Goal: Find specific fact: Find specific fact

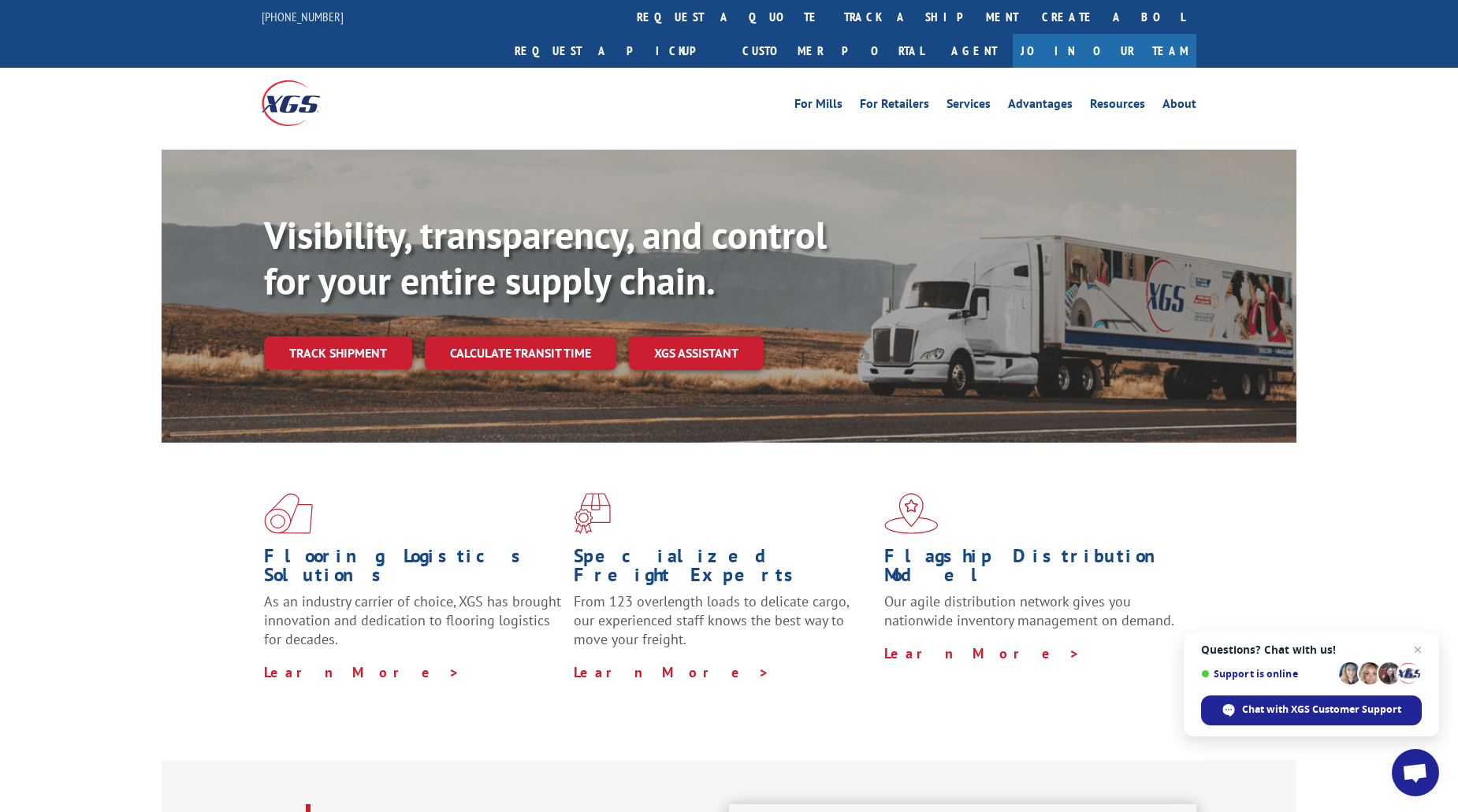
click at [1158, 34] on link "Join Our Team" at bounding box center [1105, 51] width 184 height 34
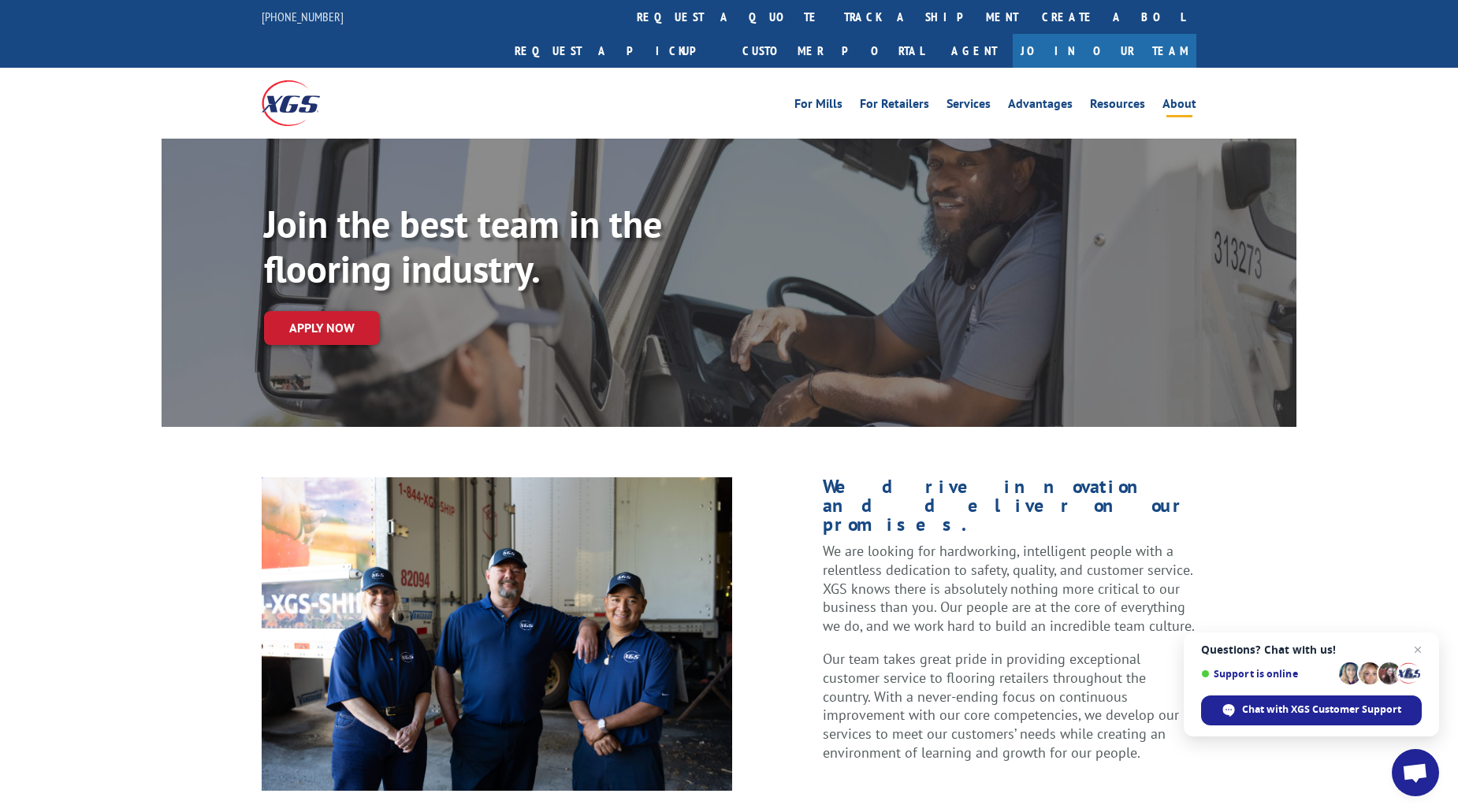
click at [1180, 98] on link "About" at bounding box center [1179, 106] width 34 height 17
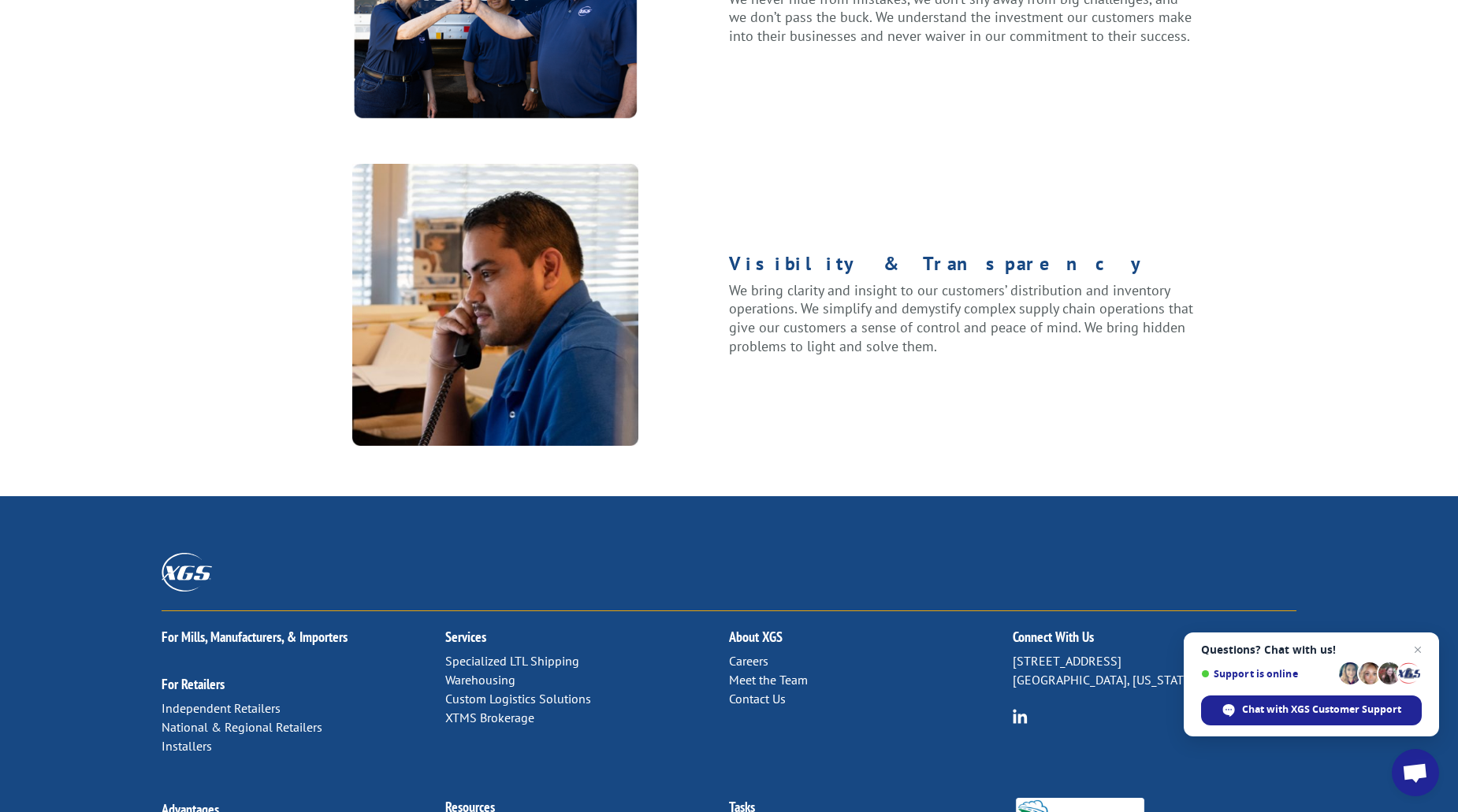
scroll to position [1766, 0]
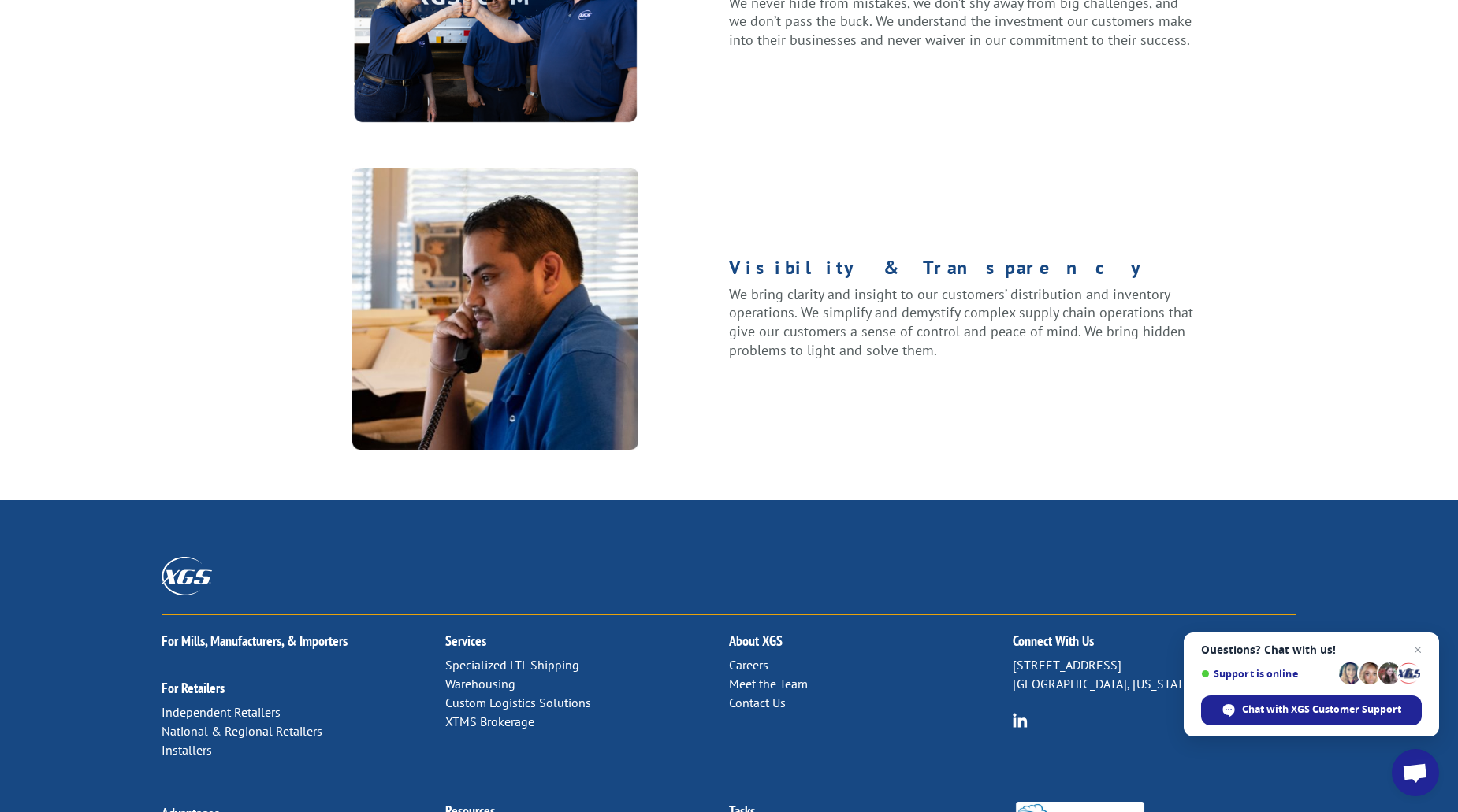
click at [773, 676] on link "Meet the Team" at bounding box center [768, 684] width 79 height 16
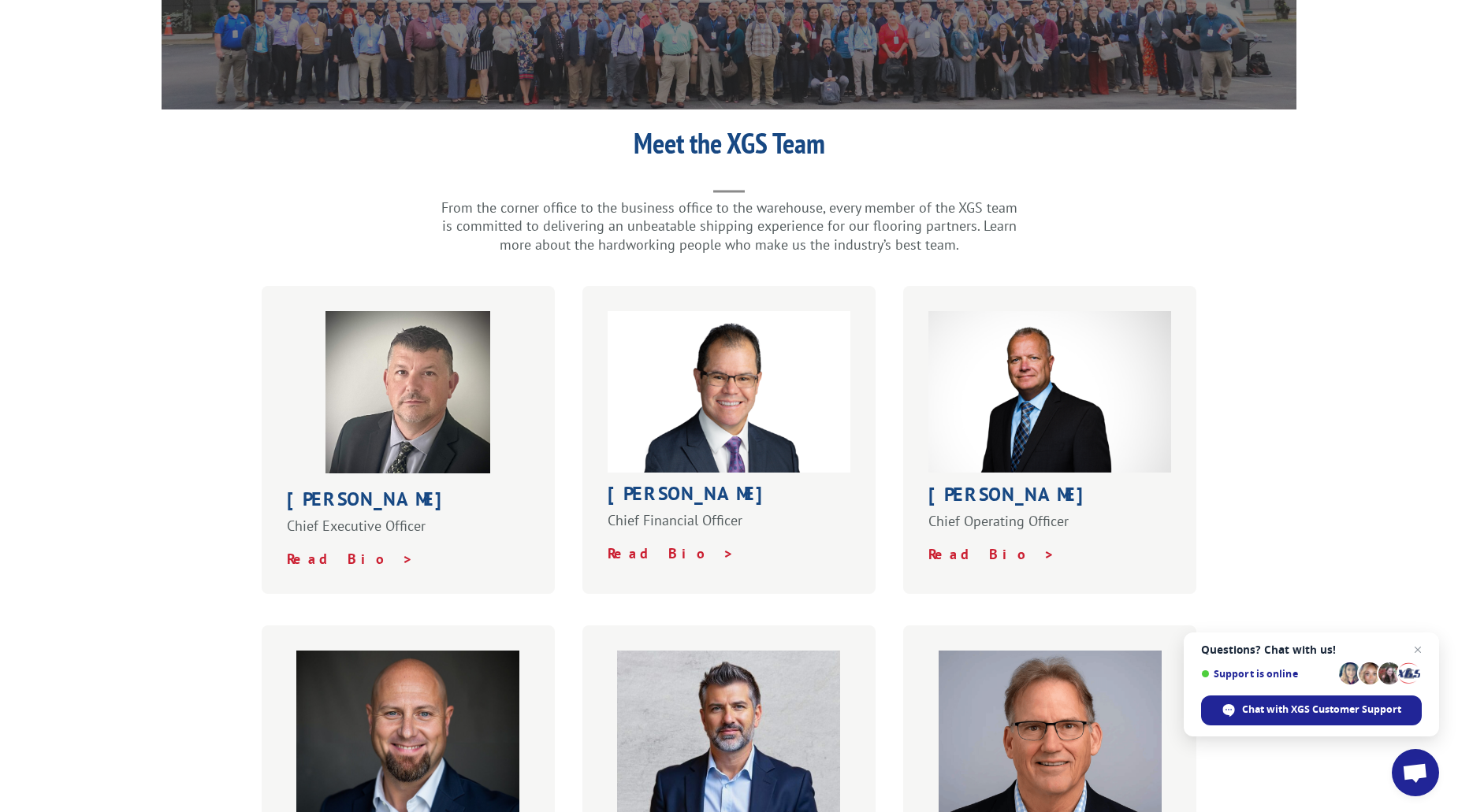
scroll to position [315, 0]
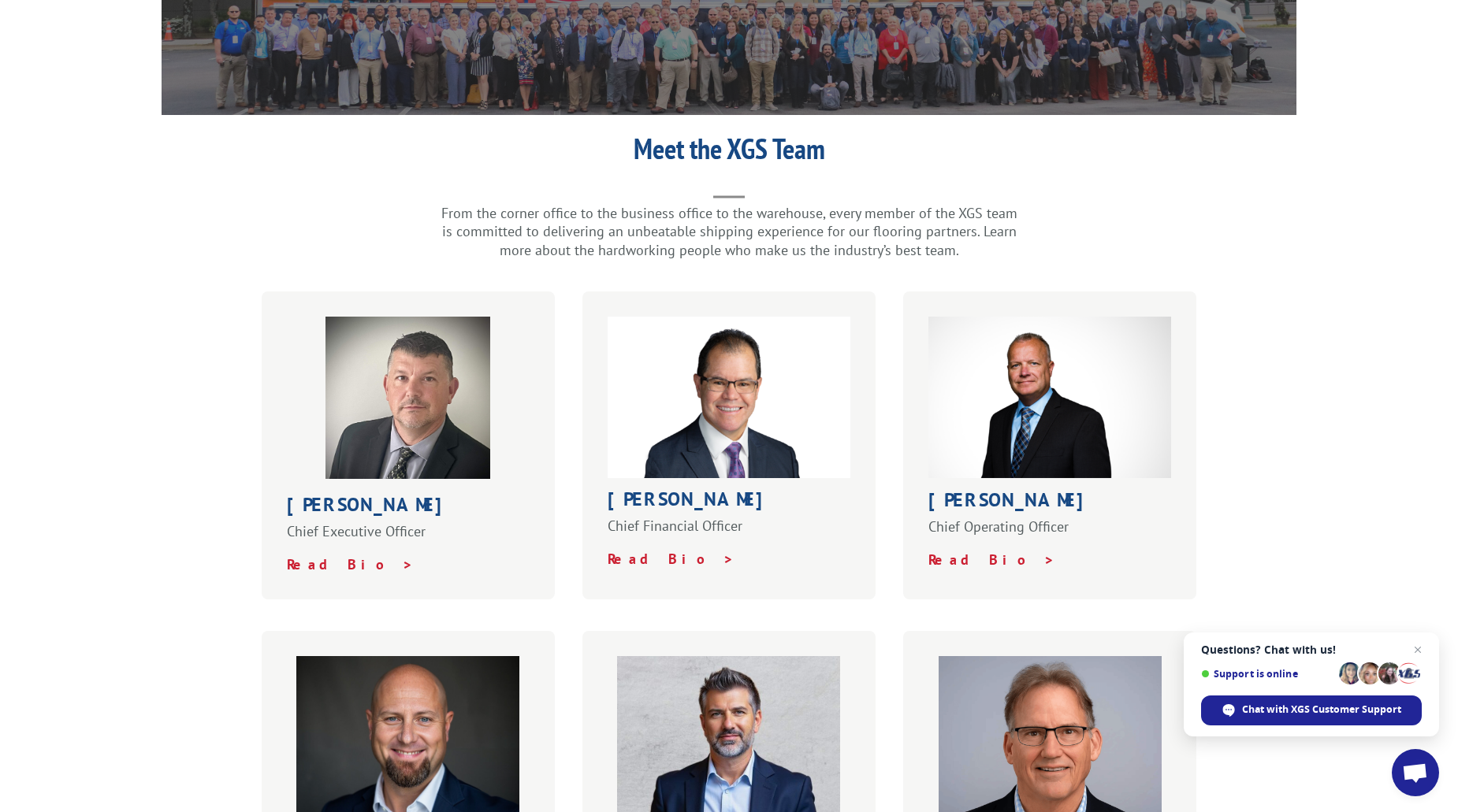
drag, startPoint x: 698, startPoint y: 468, endPoint x: 606, endPoint y: 474, distance: 92.2
click at [606, 474] on div "Roger Silva Chief Financial Officer Read Bio >" at bounding box center [729, 446] width 293 height 308
drag, startPoint x: 608, startPoint y: 465, endPoint x: 694, endPoint y: 463, distance: 86.0
click at [694, 490] on h1 "Roger Silva" at bounding box center [729, 503] width 243 height 27
copy h1 "Roger Silva"
